Goal: Task Accomplishment & Management: Manage account settings

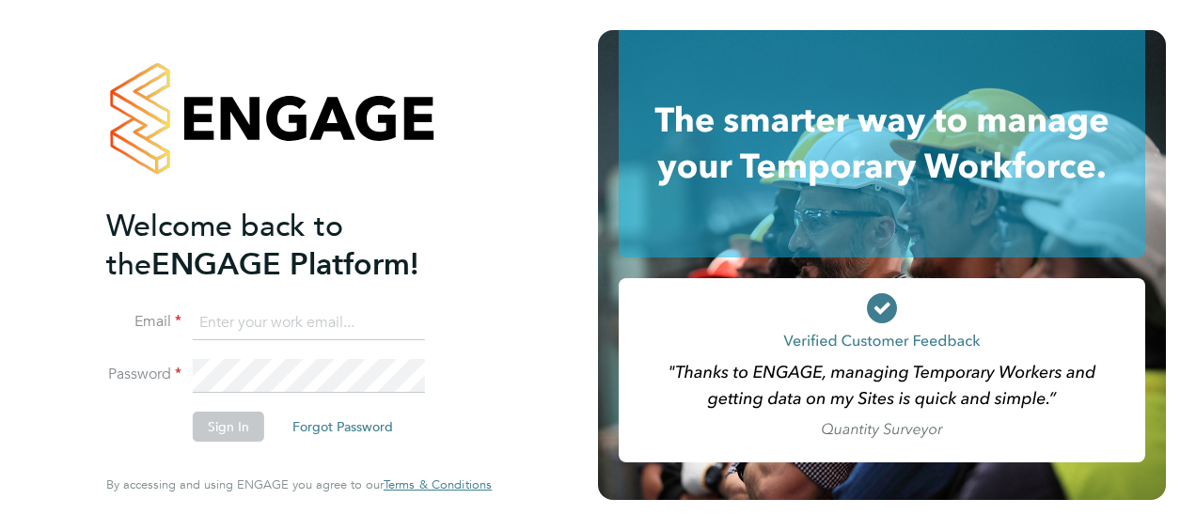
type input "[EMAIL_ADDRESS][DOMAIN_NAME]"
click at [247, 424] on button "Sign In" at bounding box center [228, 427] width 71 height 30
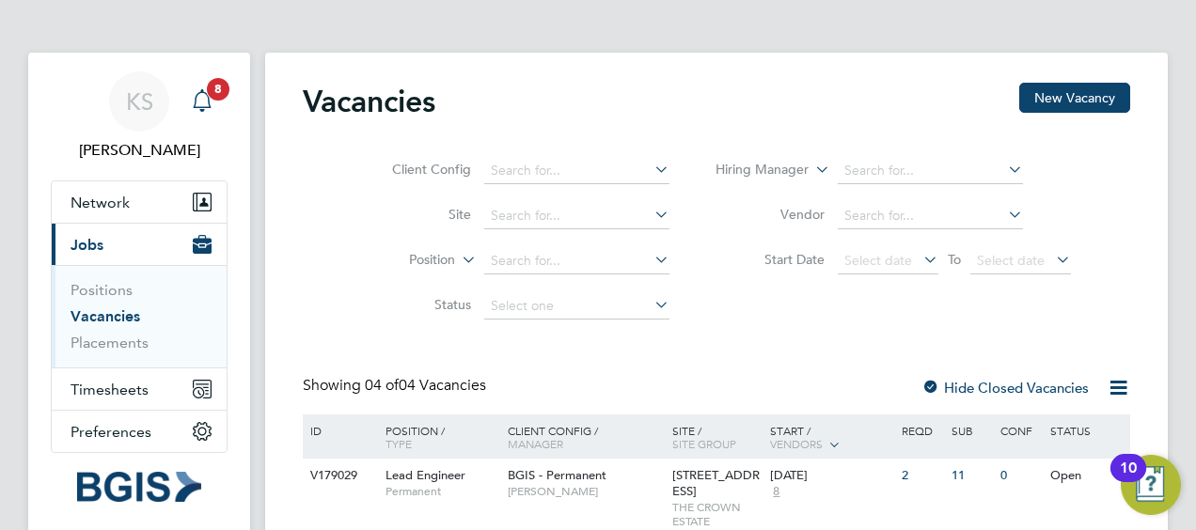
click at [211, 99] on app-alerts-badge "8" at bounding box center [218, 88] width 24 height 25
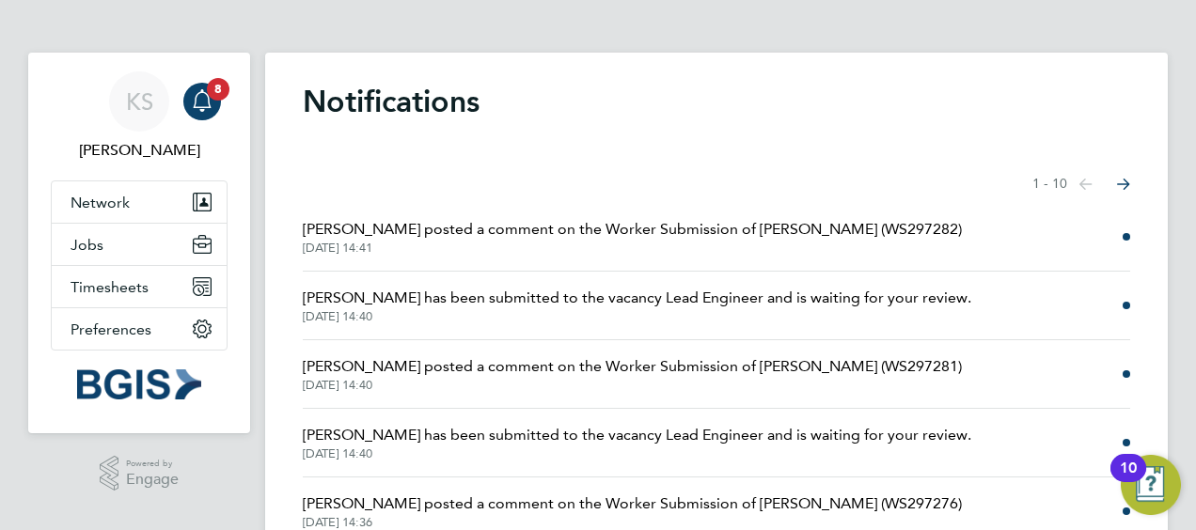
click at [1093, 184] on icon "Select page of notifications list" at bounding box center [1086, 184] width 13 height 11
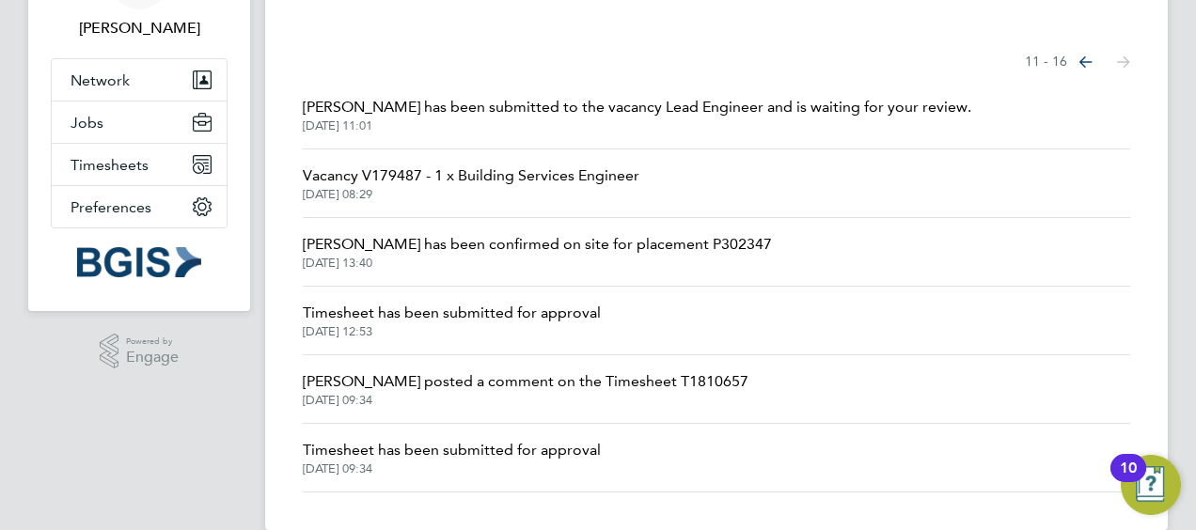
scroll to position [150, 0]
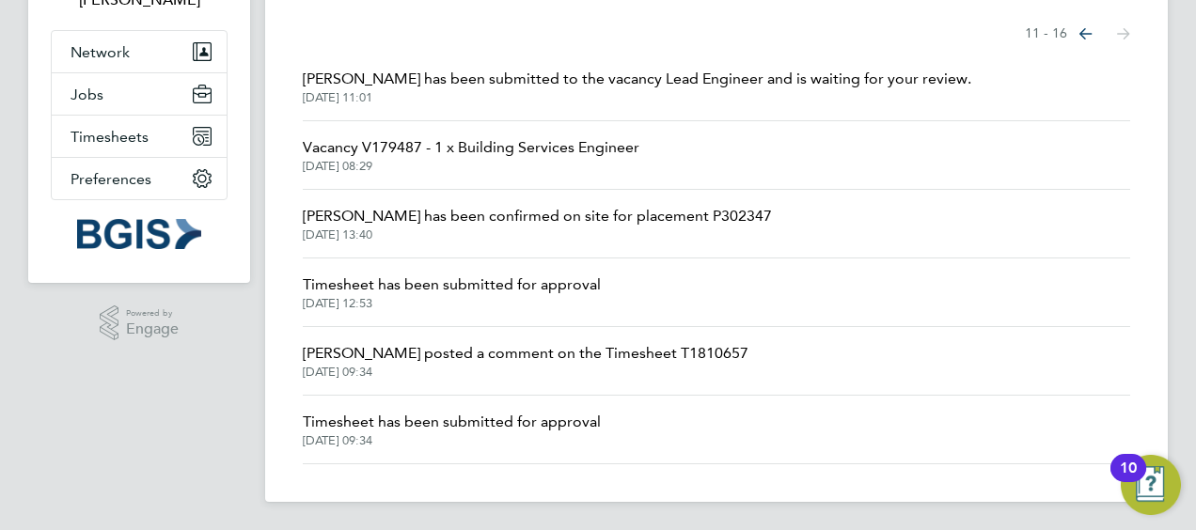
click at [507, 427] on span "Timesheet has been submitted for approval" at bounding box center [452, 422] width 298 height 23
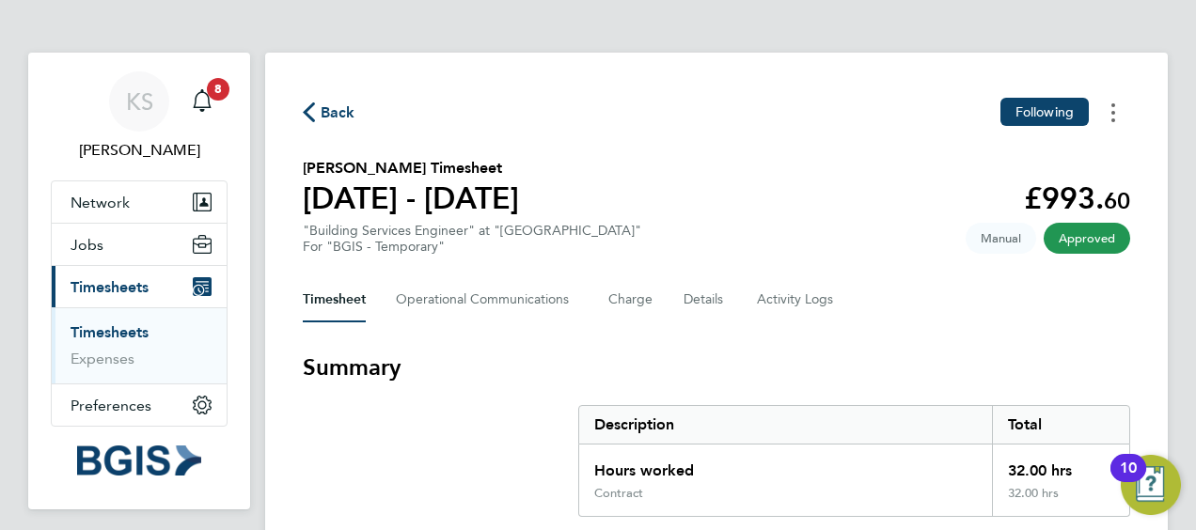
click at [1116, 110] on button "Timesheets Menu" at bounding box center [1114, 112] width 34 height 29
click at [333, 106] on span "Back" at bounding box center [338, 113] width 35 height 23
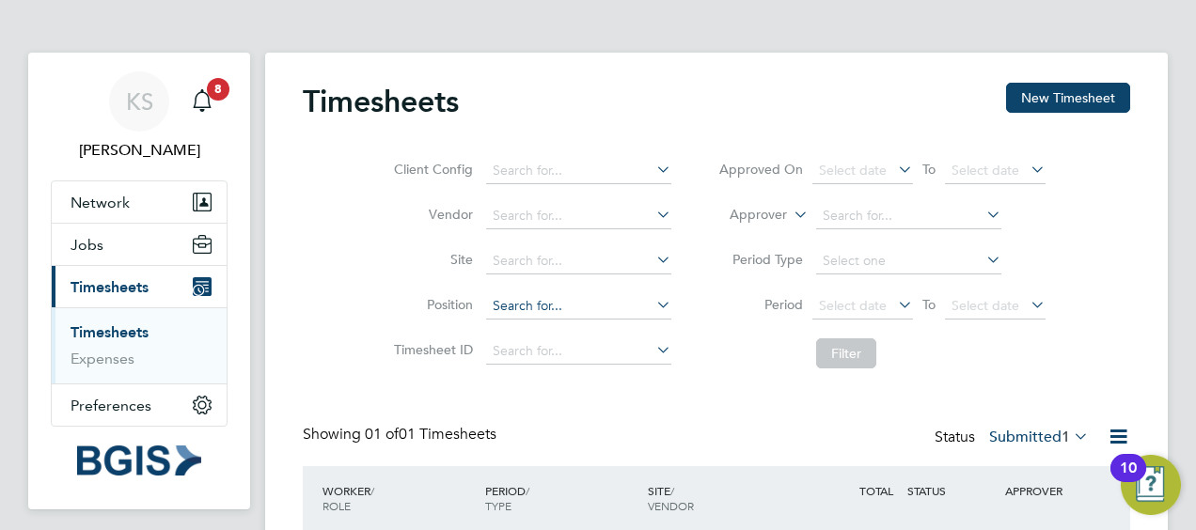
scroll to position [130, 0]
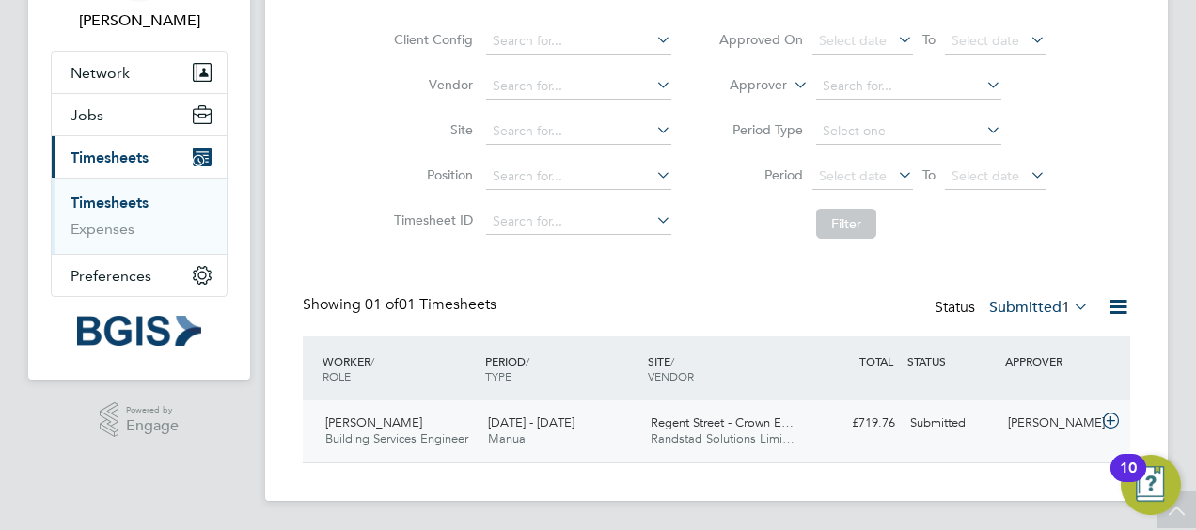
click at [1114, 421] on icon at bounding box center [1111, 421] width 24 height 15
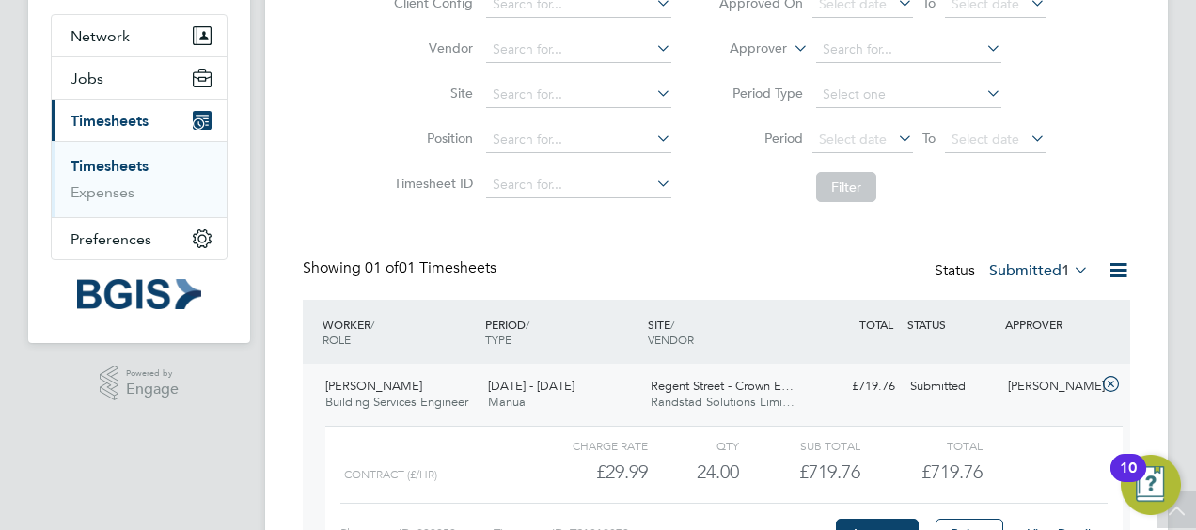
scroll to position [224, 0]
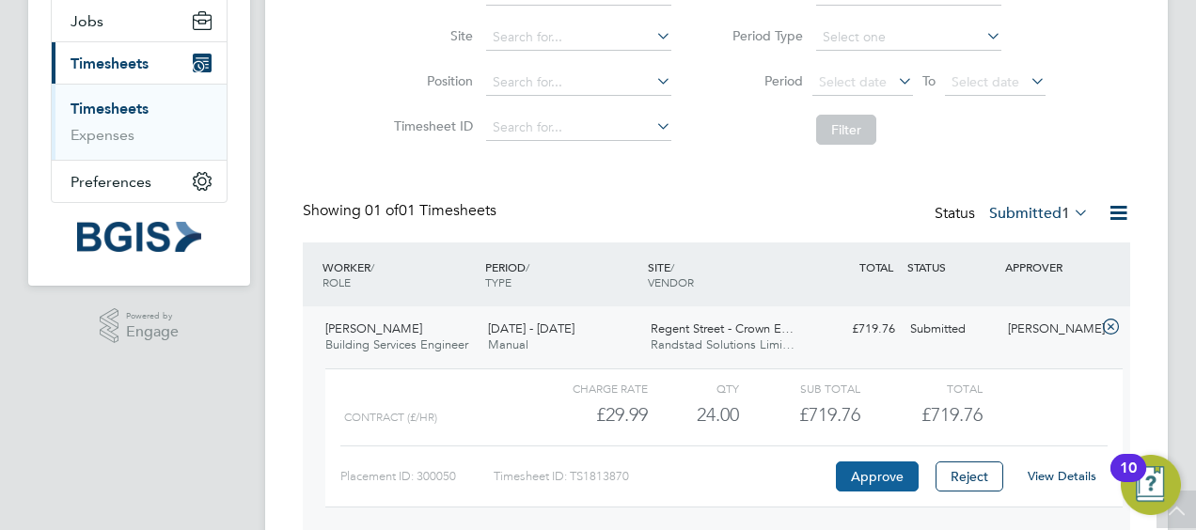
click at [864, 469] on button "Approve" at bounding box center [877, 477] width 83 height 30
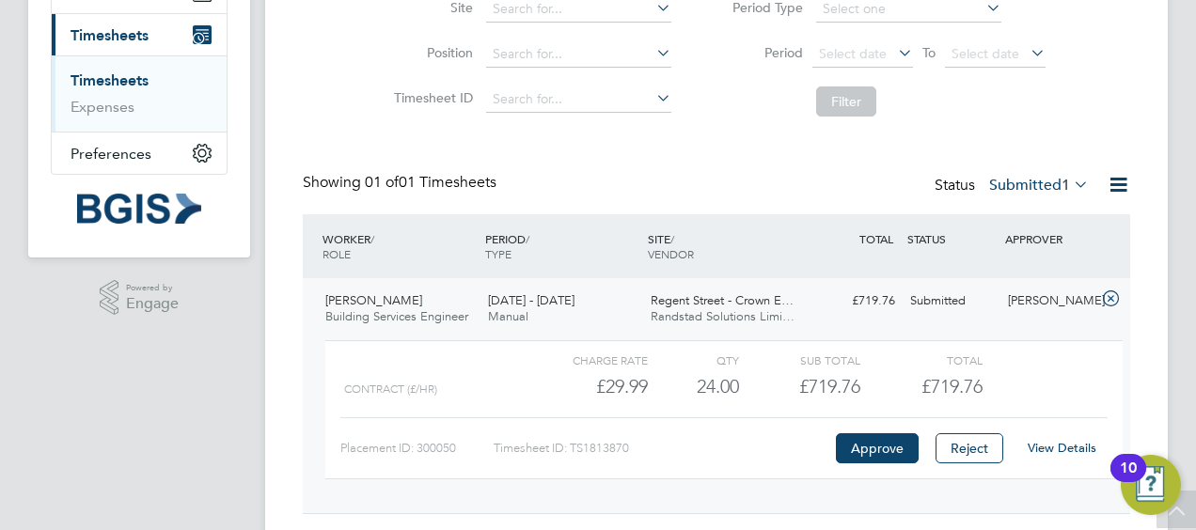
scroll to position [282, 0]
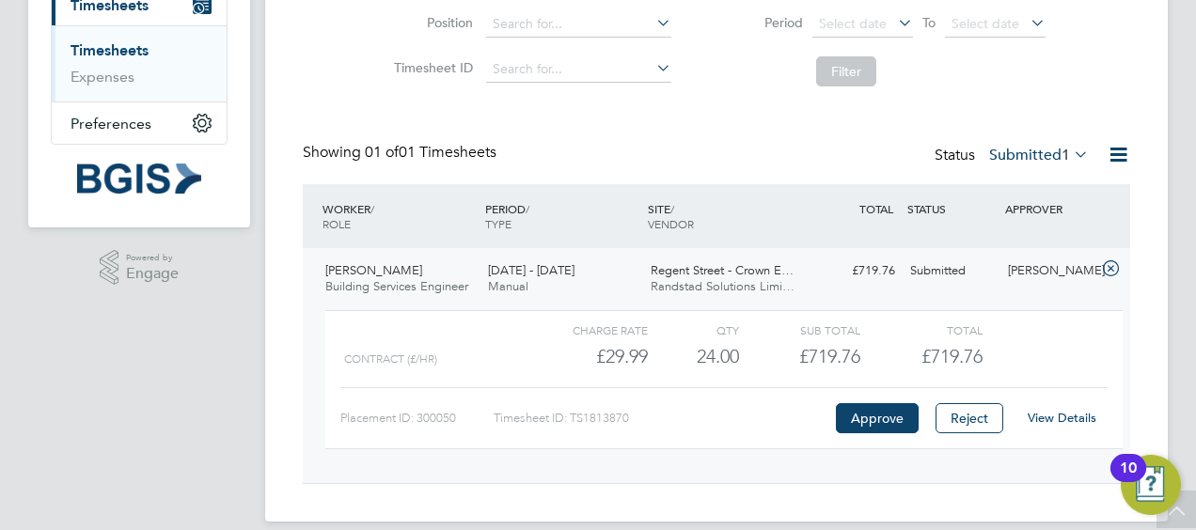
click at [519, 287] on span "Manual" at bounding box center [508, 286] width 40 height 16
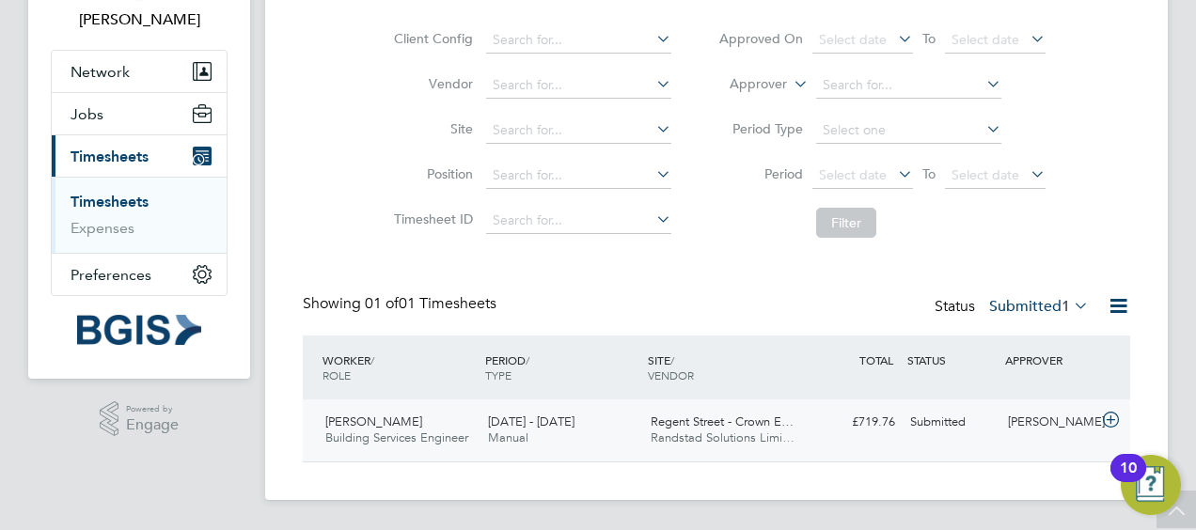
scroll to position [130, 0]
click at [559, 419] on span "2 - 8 Aug 2025" at bounding box center [531, 423] width 87 height 16
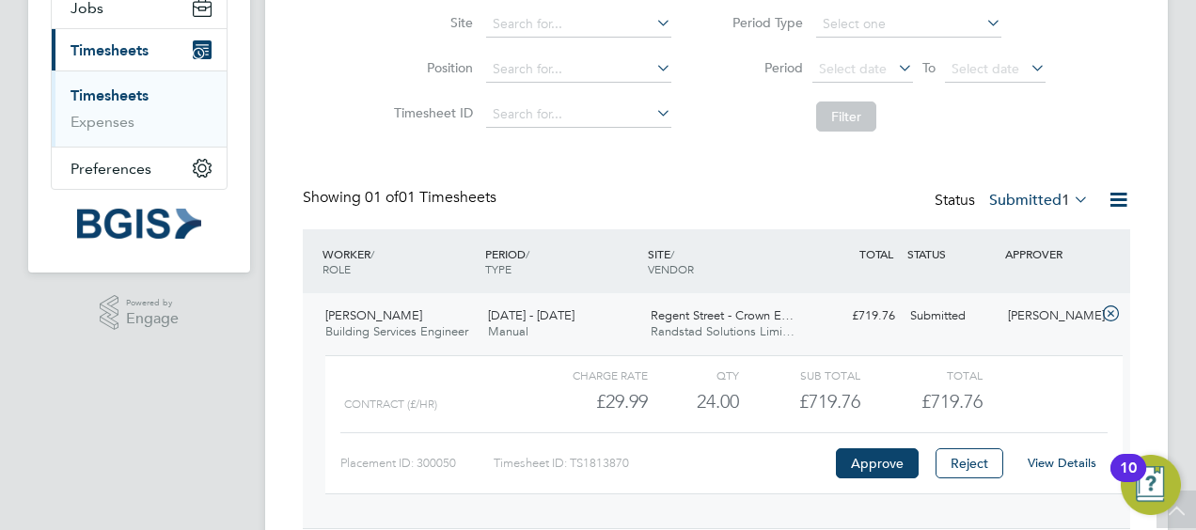
scroll to position [302, 0]
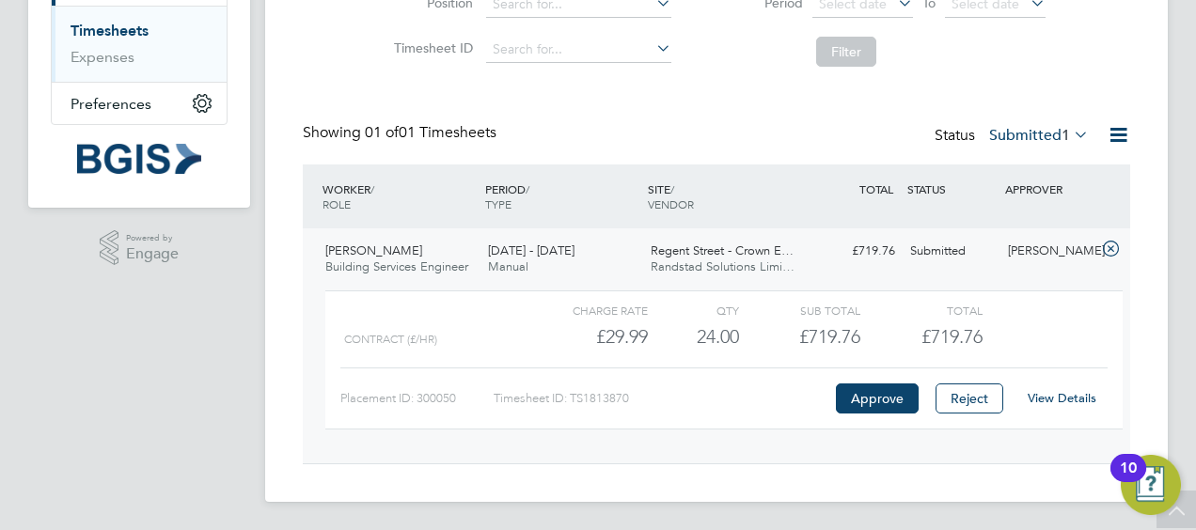
click at [1067, 400] on link "View Details" at bounding box center [1062, 398] width 69 height 16
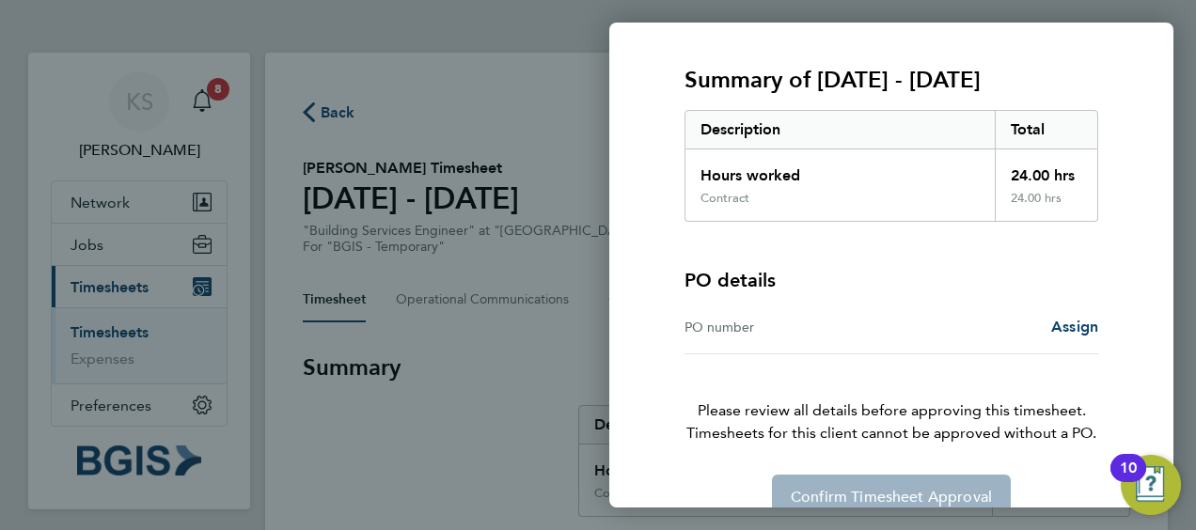
scroll to position [261, 0]
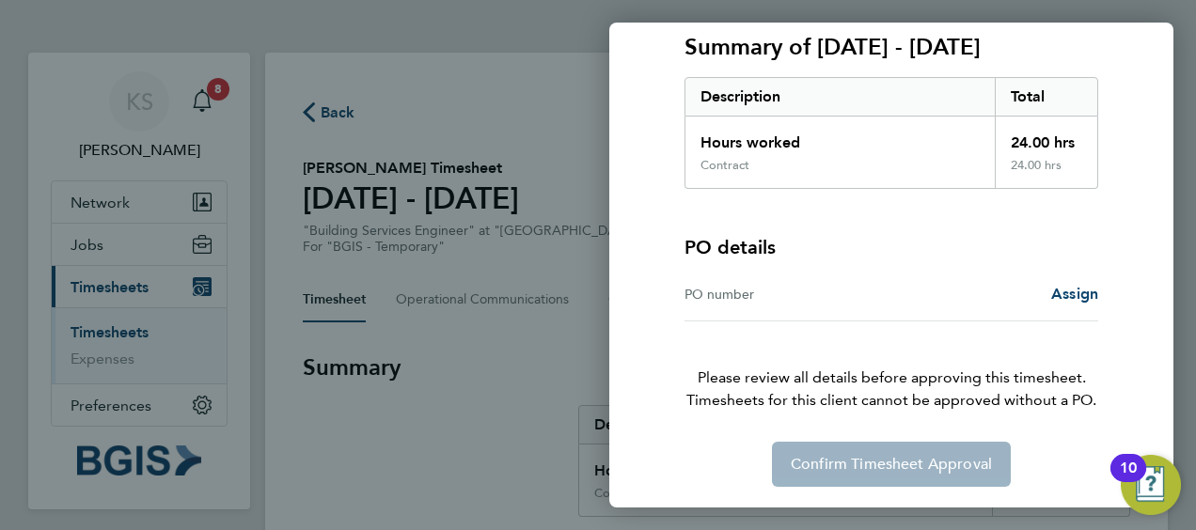
click at [750, 288] on div "PO number" at bounding box center [788, 294] width 207 height 23
drag, startPoint x: 718, startPoint y: 295, endPoint x: 700, endPoint y: 273, distance: 28.8
click at [700, 273] on div "PO details PO number Assign" at bounding box center [892, 255] width 414 height 133
drag, startPoint x: 700, startPoint y: 273, endPoint x: 713, endPoint y: 295, distance: 26.1
click at [713, 295] on div "PO number" at bounding box center [788, 294] width 207 height 23
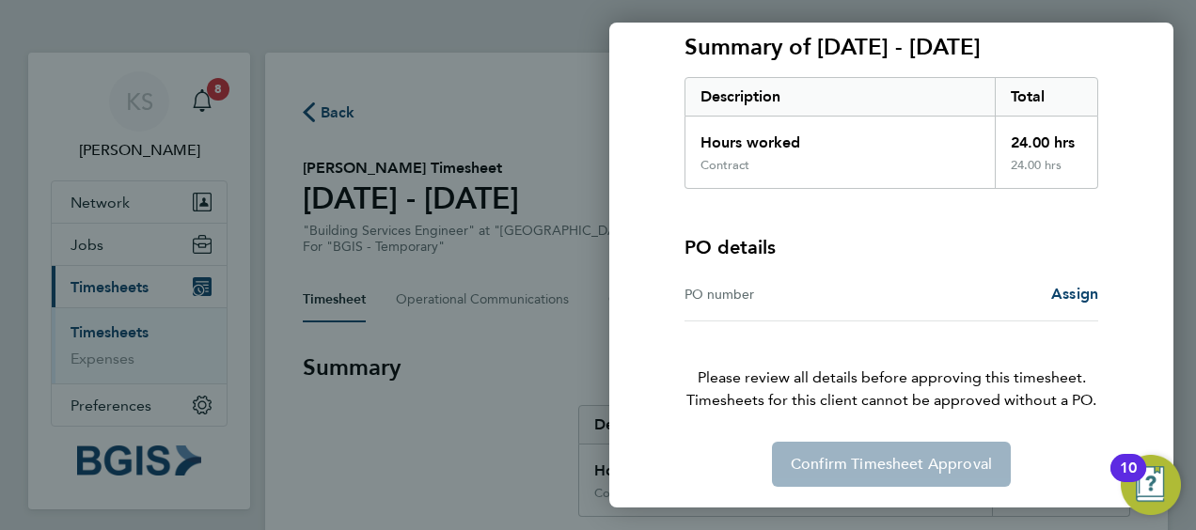
click at [720, 293] on div "PO number" at bounding box center [788, 294] width 207 height 23
click at [1068, 292] on span "Assign" at bounding box center [1074, 294] width 47 height 18
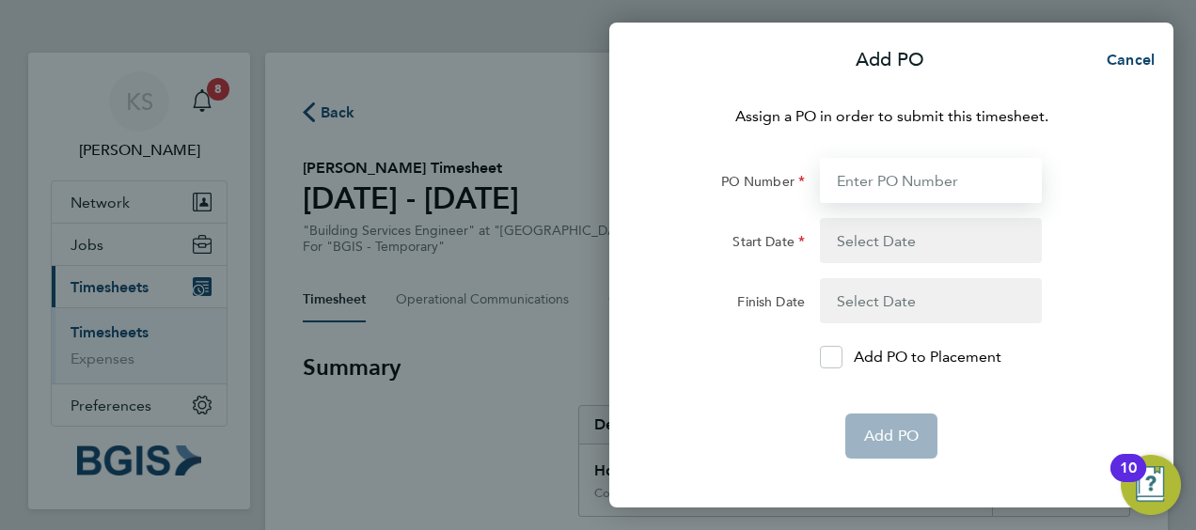
click at [919, 185] on input "PO Number" at bounding box center [931, 180] width 222 height 45
paste input "PSP2509030064"
type input "PSP2509030064"
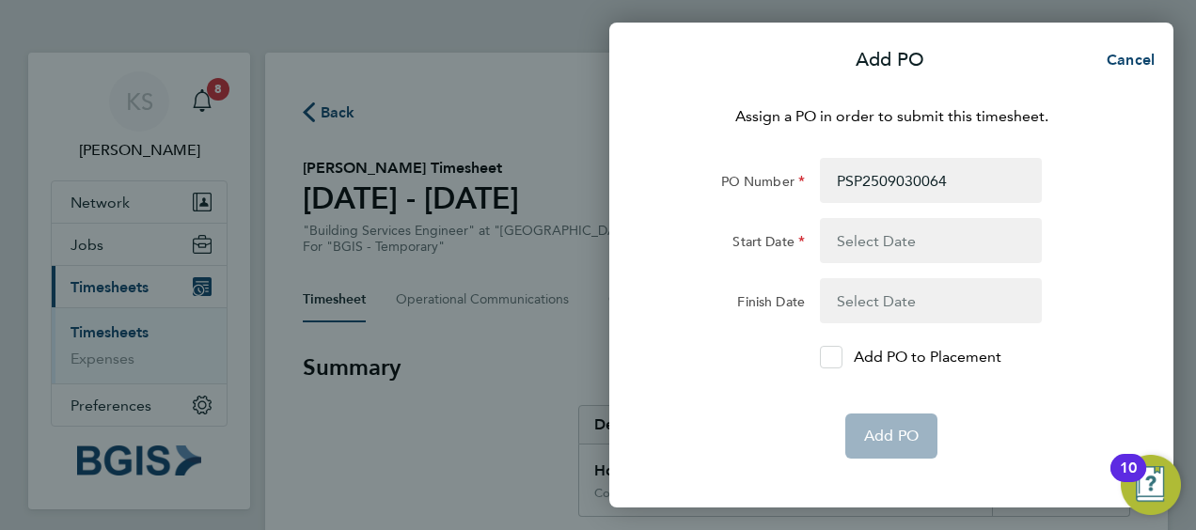
click at [837, 358] on icon at bounding box center [831, 358] width 14 height 12
click at [838, 357] on input "Add PO to Placement" at bounding box center [838, 357] width 0 height 0
click at [497, 318] on div "Add PO Cancel Assign a PO in order to submit this timesheet. PO Number PSP25090…" at bounding box center [598, 265] width 1196 height 530
click at [893, 241] on button "button" at bounding box center [931, 240] width 222 height 45
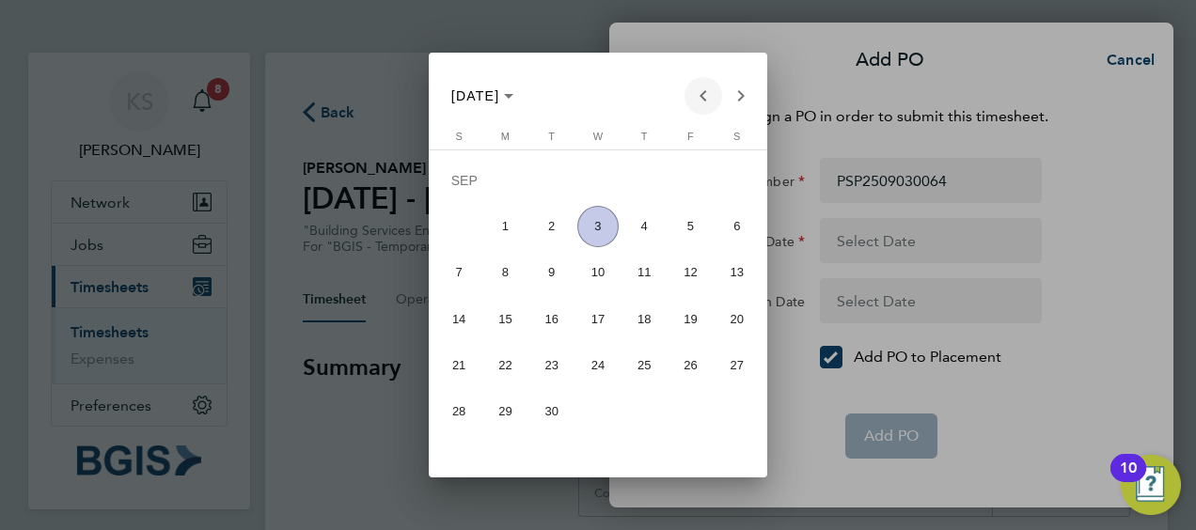
click at [699, 98] on span "Previous month" at bounding box center [704, 96] width 38 height 38
click at [544, 242] on span "5" at bounding box center [551, 231] width 41 height 41
type input "05 Aug 25"
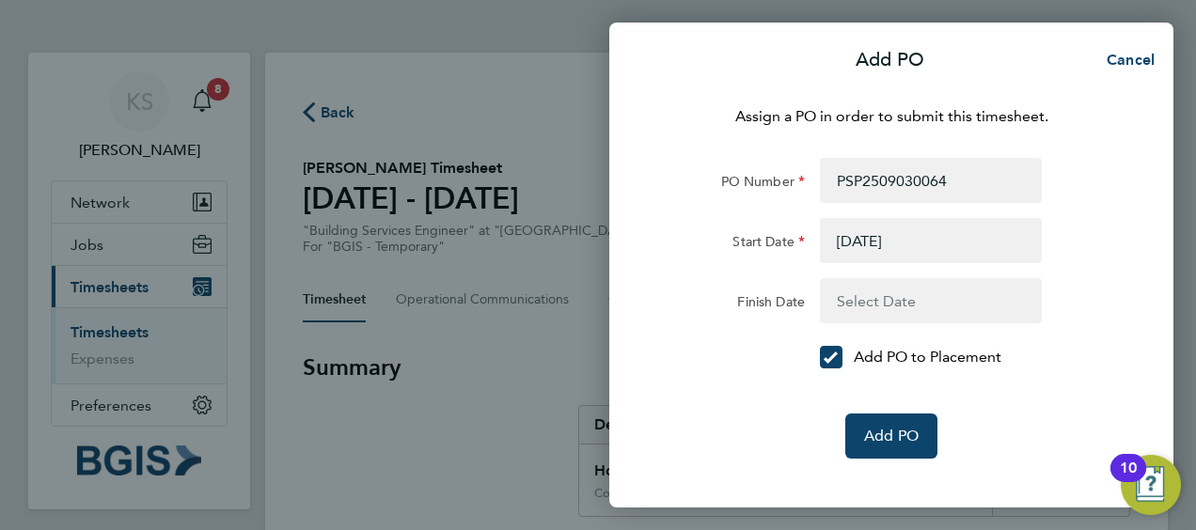
click at [905, 289] on button "button" at bounding box center [931, 300] width 222 height 45
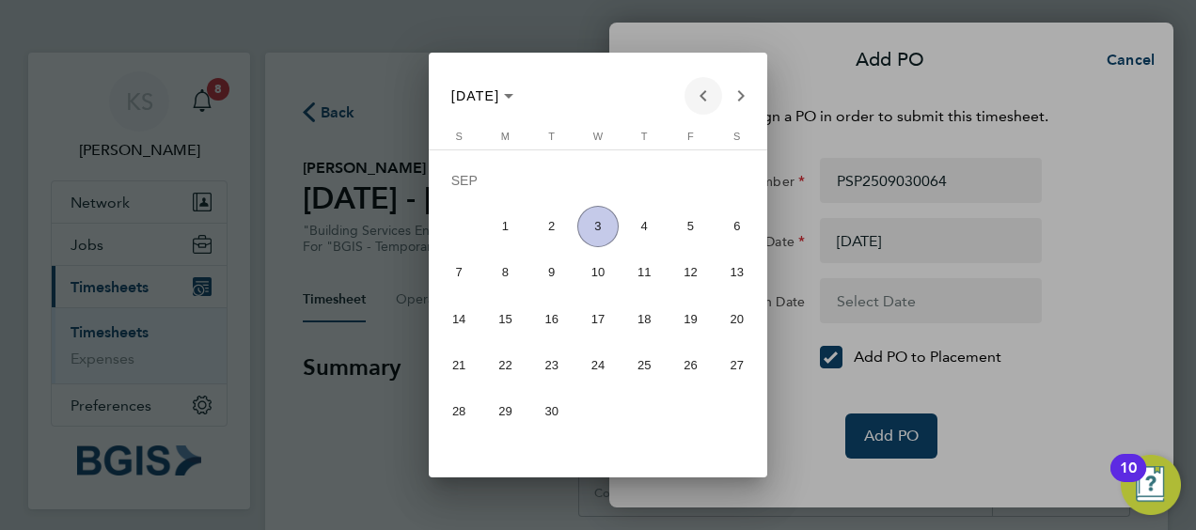
click at [709, 93] on span "Previous month" at bounding box center [704, 96] width 38 height 38
click at [654, 231] on span "7" at bounding box center [644, 231] width 41 height 41
type input "07 Aug 25"
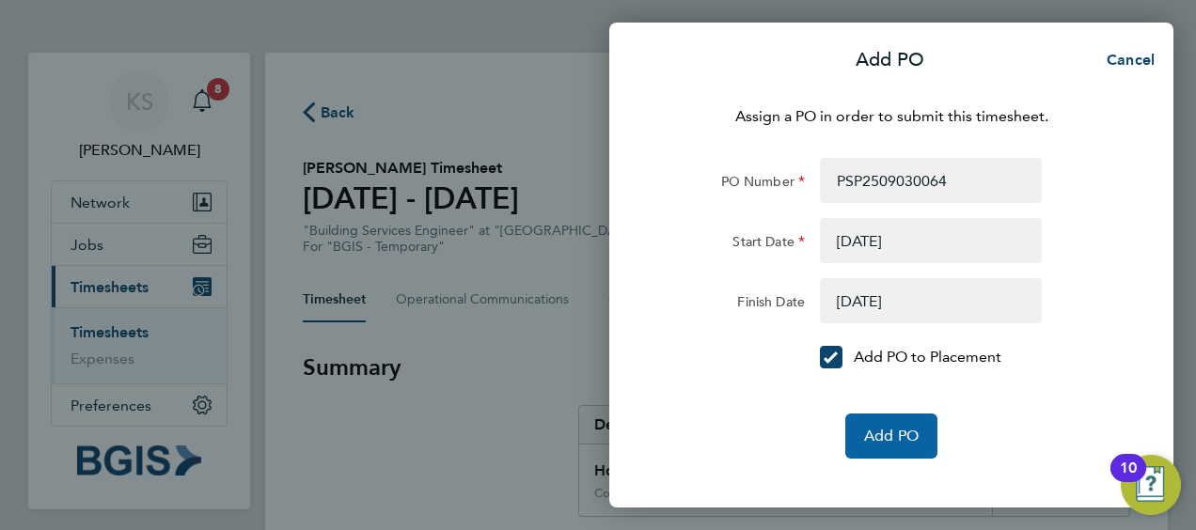
click at [886, 433] on span "Add PO" at bounding box center [891, 436] width 55 height 19
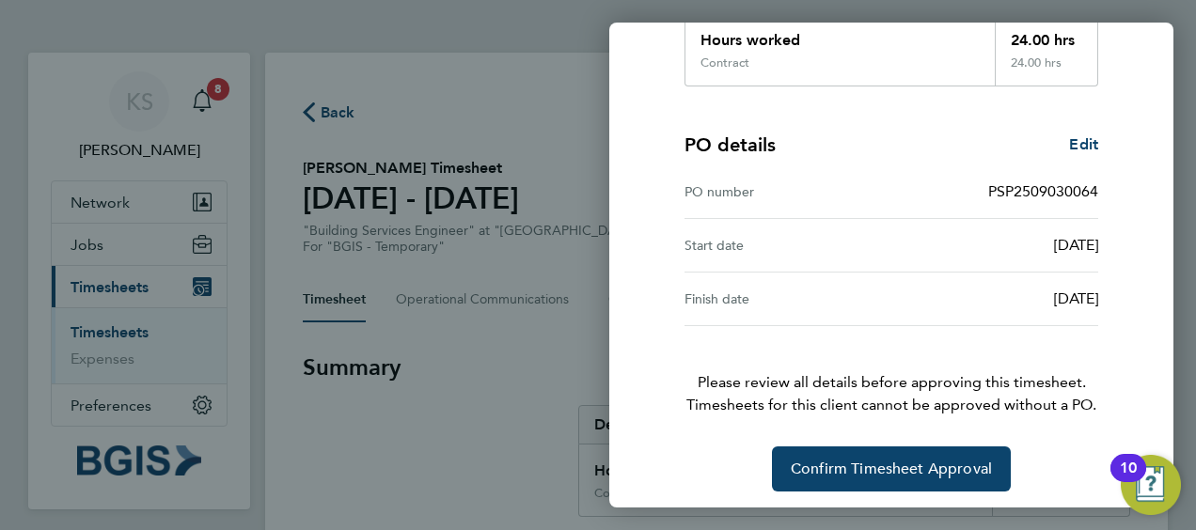
scroll to position [369, 0]
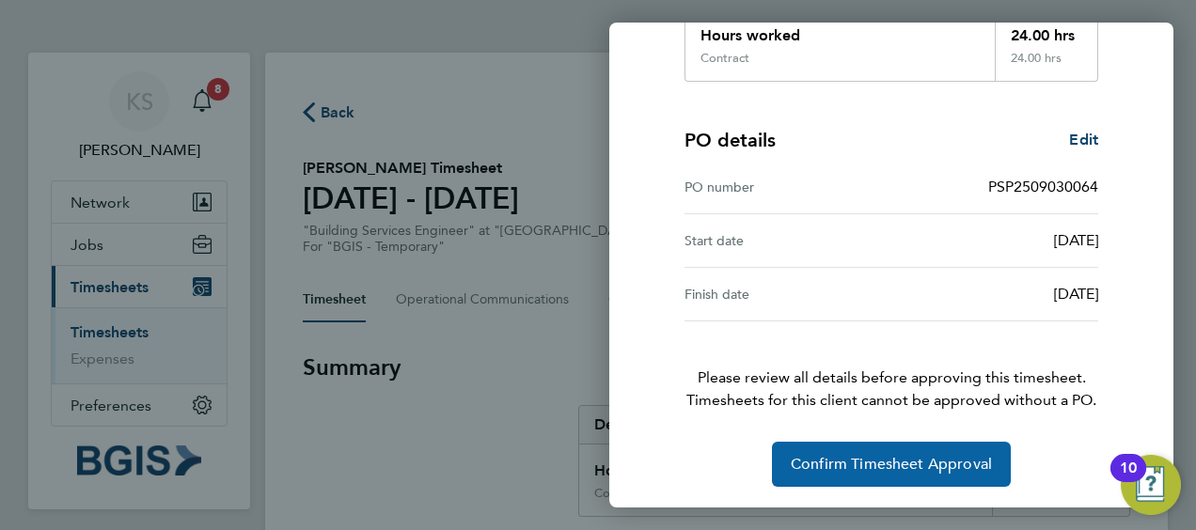
click at [885, 455] on span "Confirm Timesheet Approval" at bounding box center [891, 464] width 201 height 19
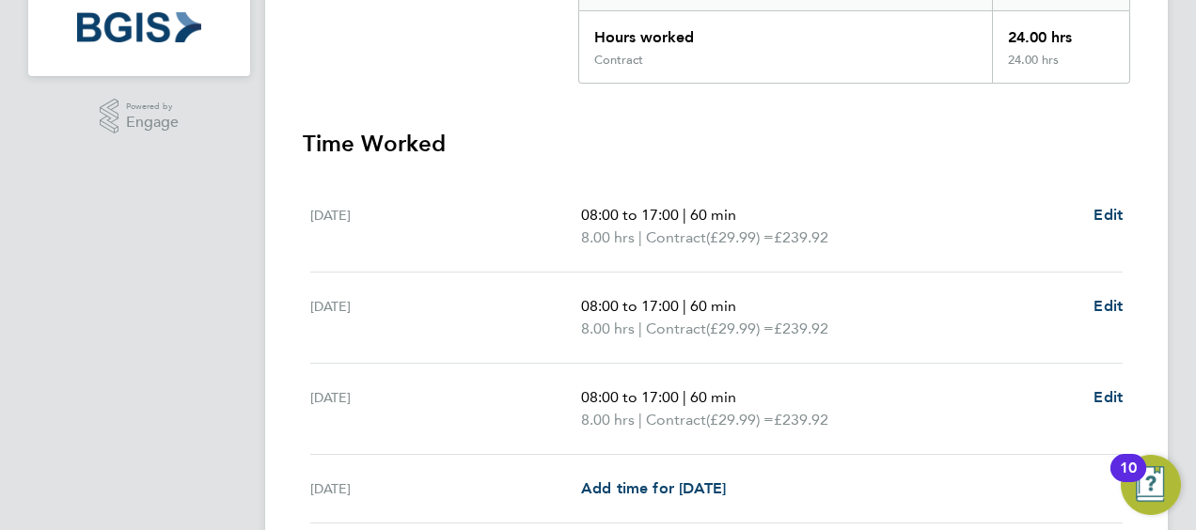
scroll to position [470, 0]
